Goal: Task Accomplishment & Management: Manage account settings

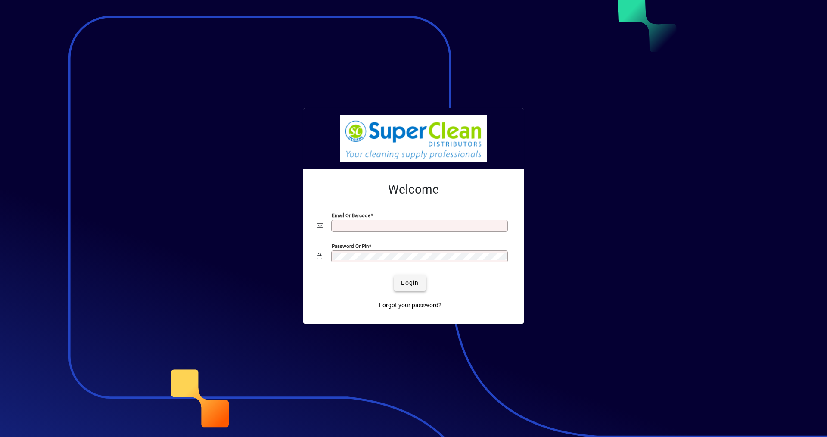
type input "**********"
click at [414, 288] on span "submit" at bounding box center [409, 283] width 31 height 21
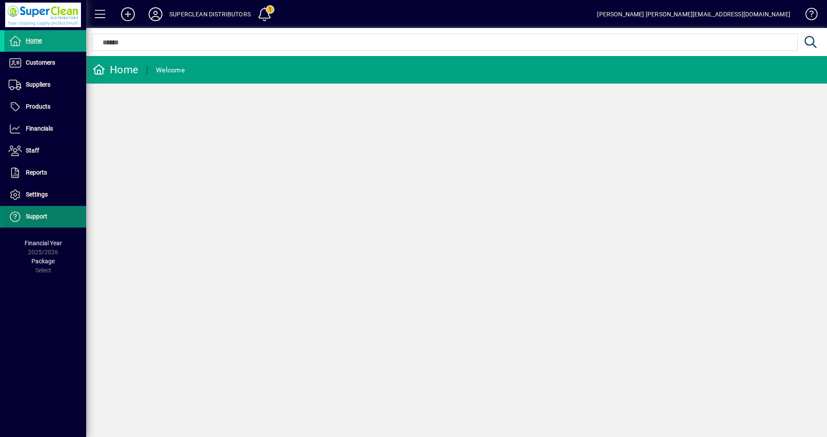
click at [36, 212] on span "Support" at bounding box center [25, 217] width 43 height 10
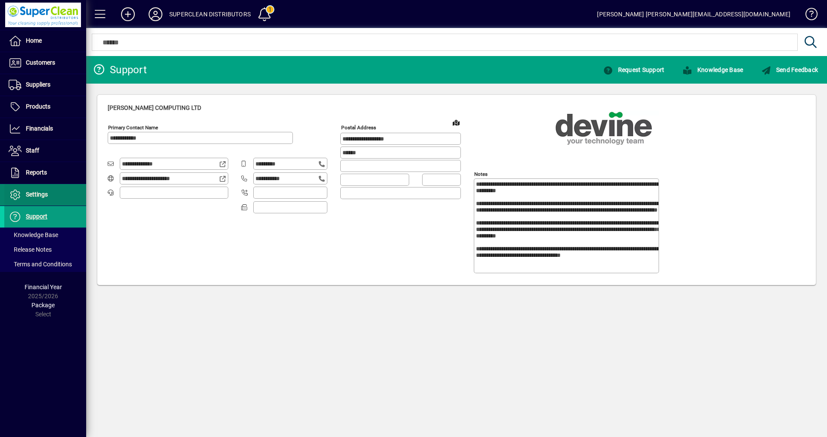
click at [40, 191] on span "Settings" at bounding box center [37, 194] width 22 height 7
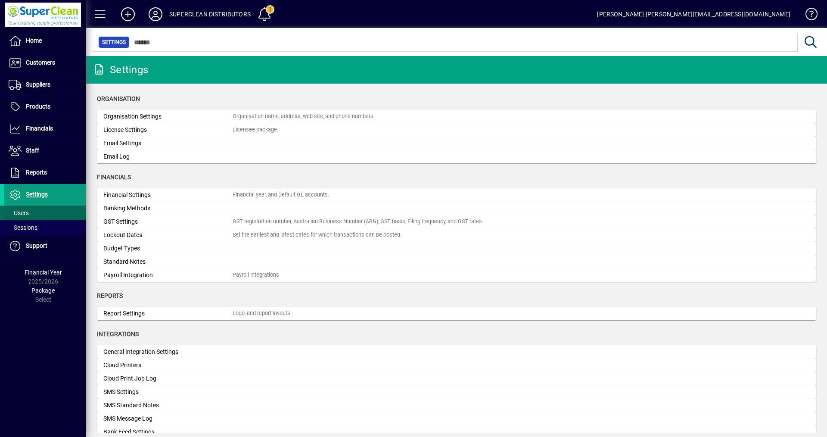
click at [28, 211] on span "Users" at bounding box center [19, 212] width 20 height 7
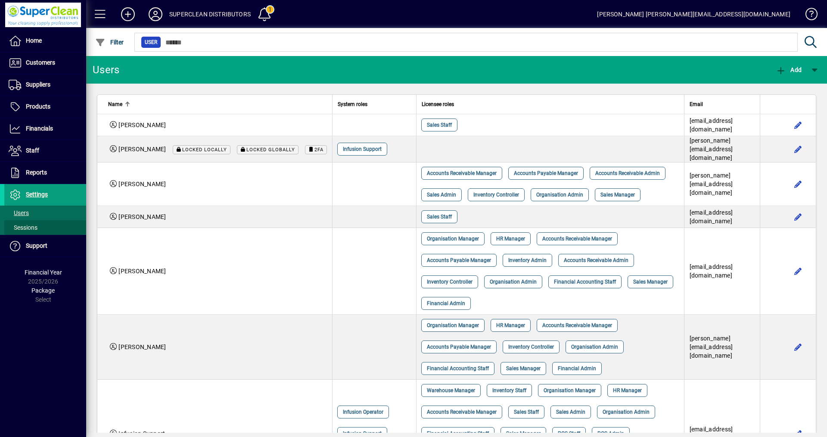
click at [28, 227] on span "Sessions" at bounding box center [23, 227] width 29 height 7
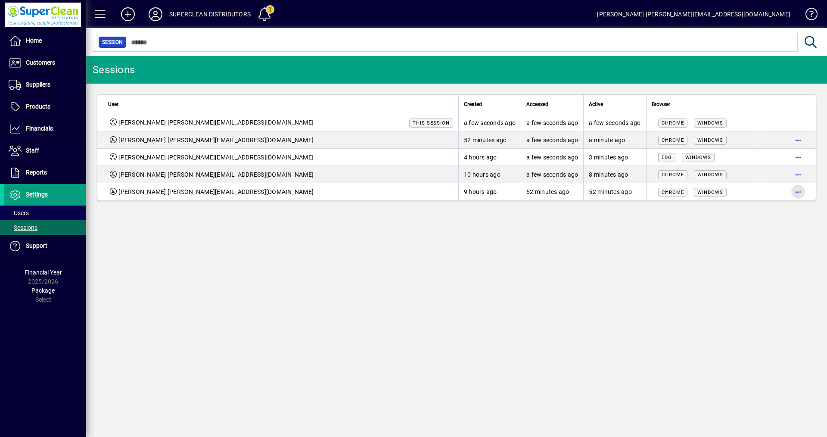
click at [802, 191] on span "button" at bounding box center [798, 191] width 21 height 21
click at [738, 212] on span "Logout" at bounding box center [762, 210] width 72 height 10
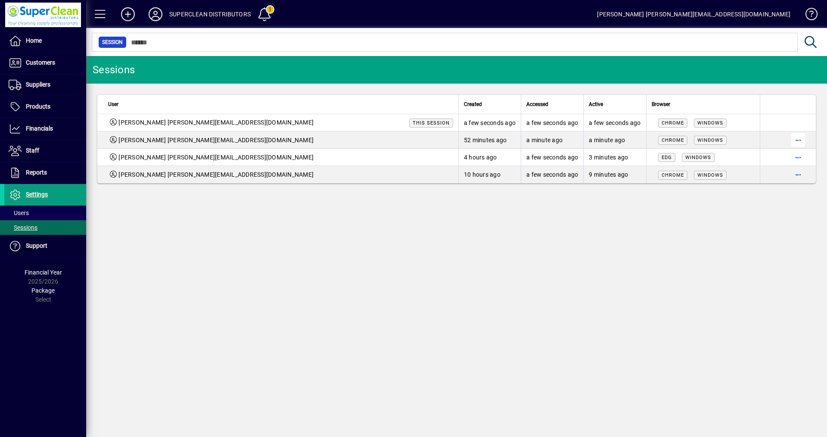
click at [797, 140] on span "button" at bounding box center [798, 140] width 21 height 21
click at [729, 157] on span "Logout" at bounding box center [762, 158] width 72 height 10
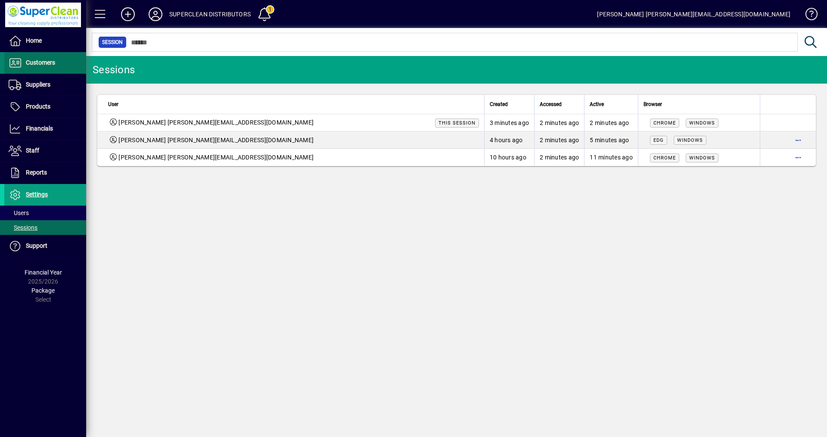
click at [47, 61] on span "Customers" at bounding box center [40, 62] width 29 height 7
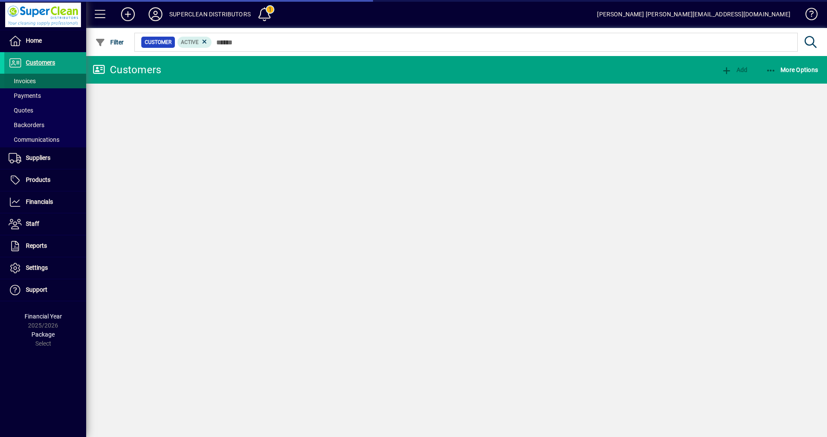
click at [27, 82] on span "Invoices" at bounding box center [22, 81] width 27 height 7
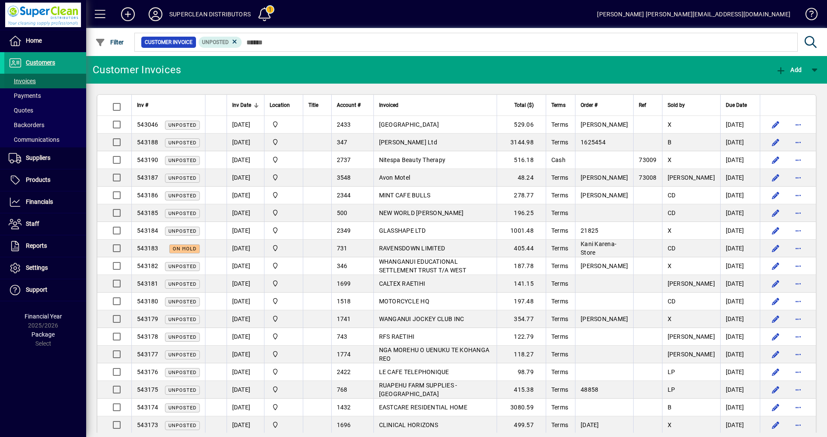
click at [32, 82] on span "Invoices" at bounding box center [22, 81] width 27 height 7
click at [32, 83] on span "Invoices" at bounding box center [22, 81] width 27 height 7
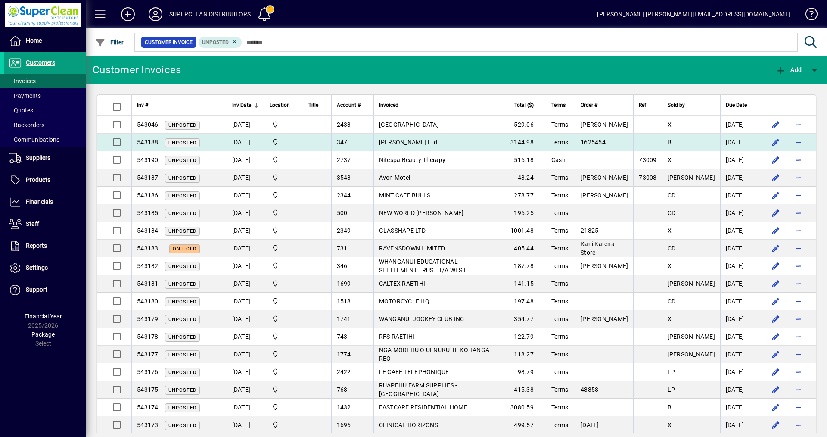
click at [425, 143] on span "Fulton Hogan Ltd" at bounding box center [408, 142] width 58 height 7
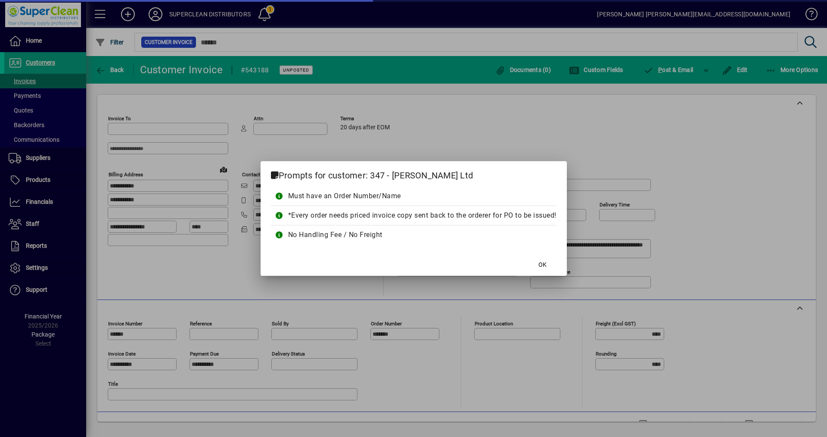
type input "**********"
type input "*********"
type input "**********"
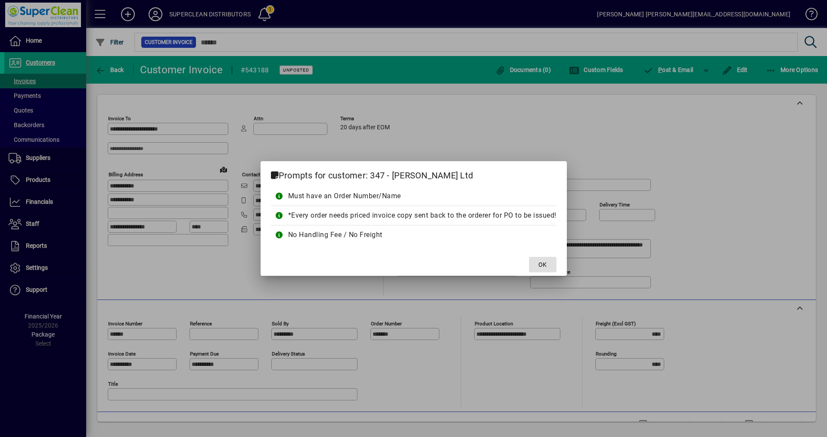
click at [545, 267] on span "OK" at bounding box center [543, 264] width 8 height 9
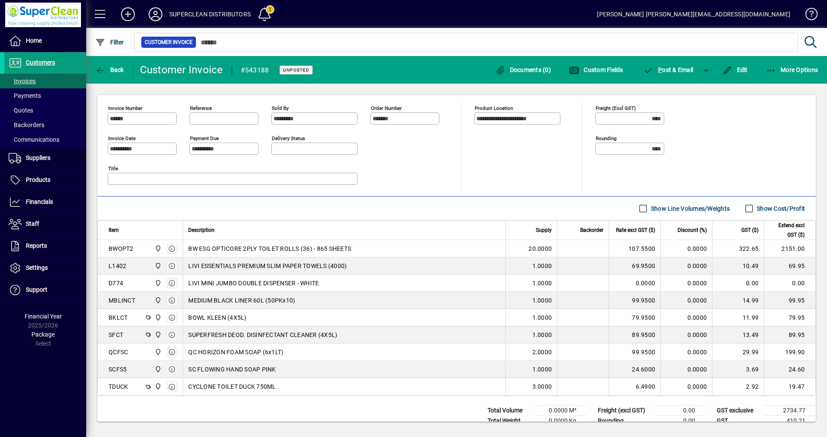
scroll to position [226, 0]
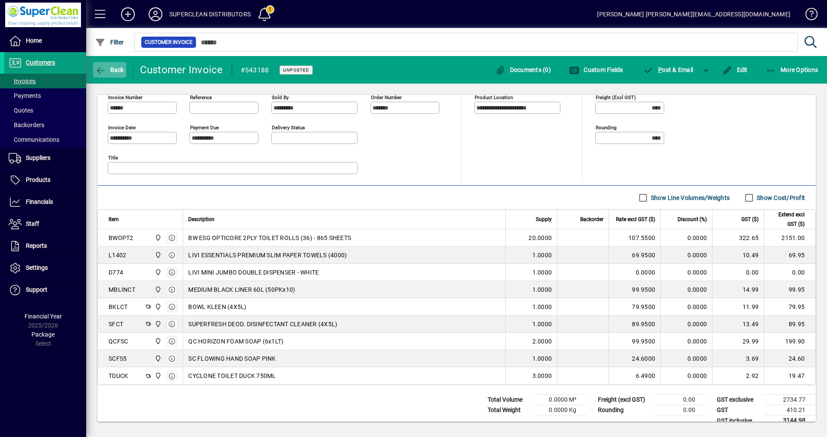
click at [105, 66] on icon "button" at bounding box center [100, 70] width 11 height 9
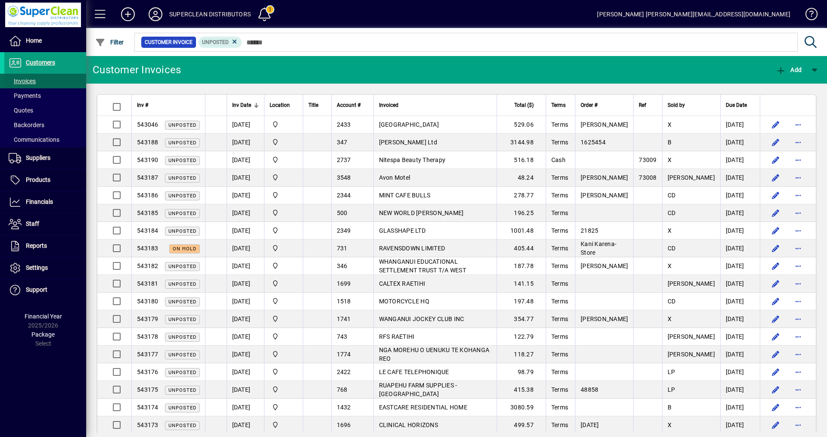
click at [21, 81] on span "Invoices" at bounding box center [22, 81] width 27 height 7
click at [153, 15] on icon at bounding box center [155, 14] width 17 height 14
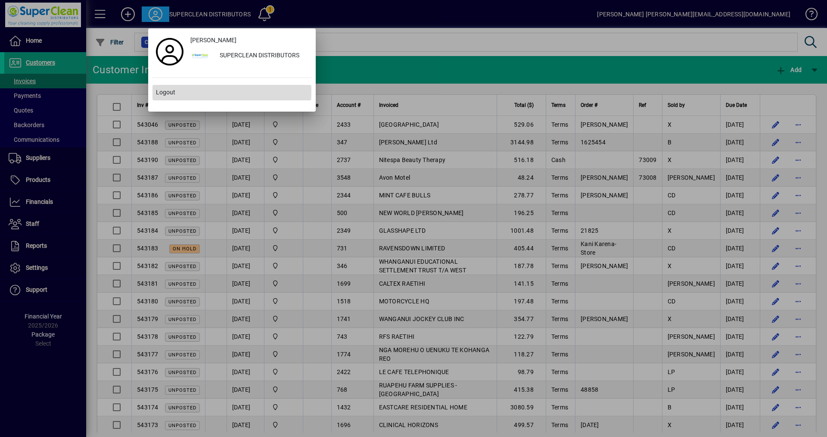
click at [161, 90] on span "Logout" at bounding box center [165, 92] width 19 height 9
